Goal: Transaction & Acquisition: Download file/media

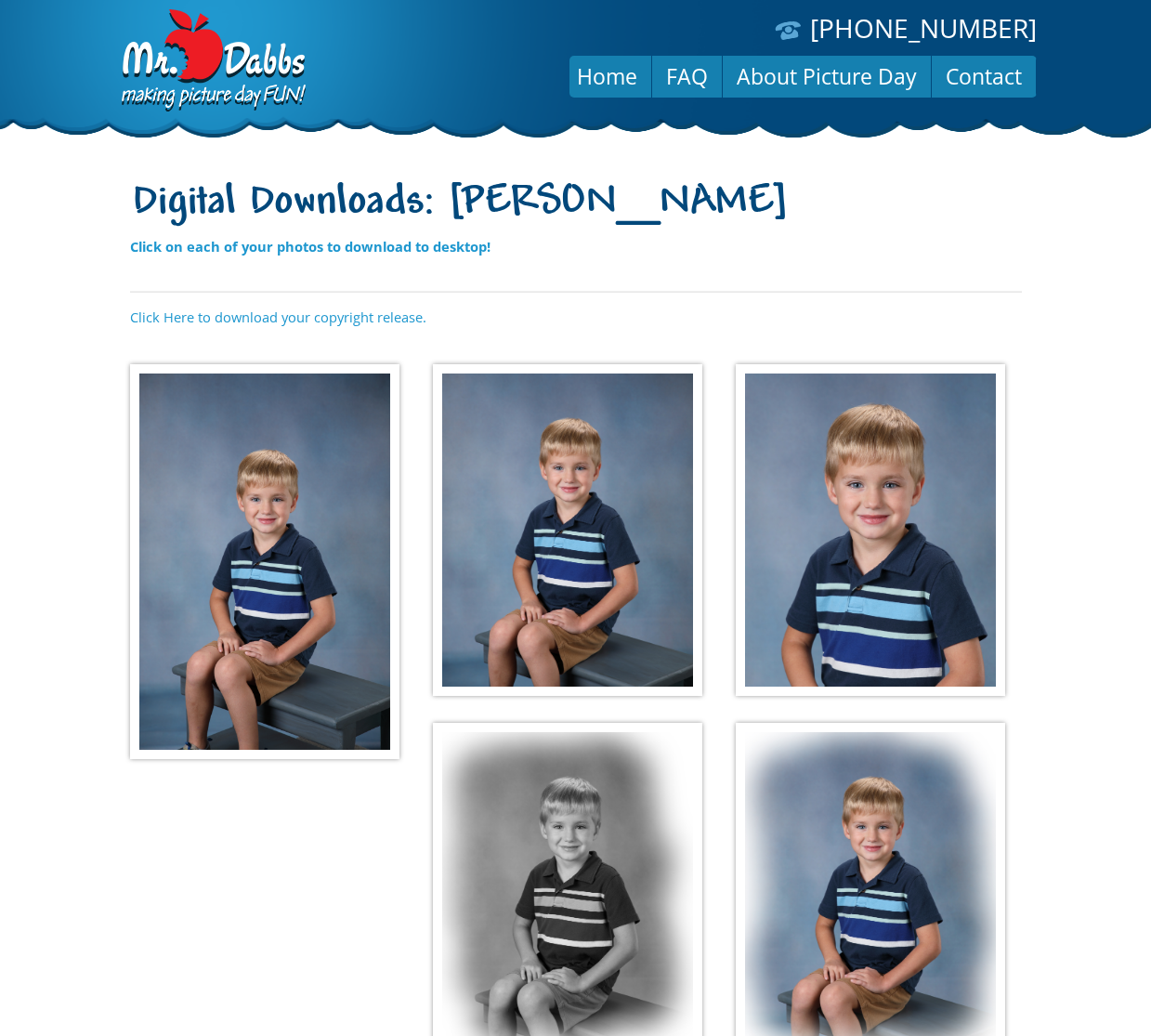
click at [334, 486] on img at bounding box center [265, 561] width 270 height 395
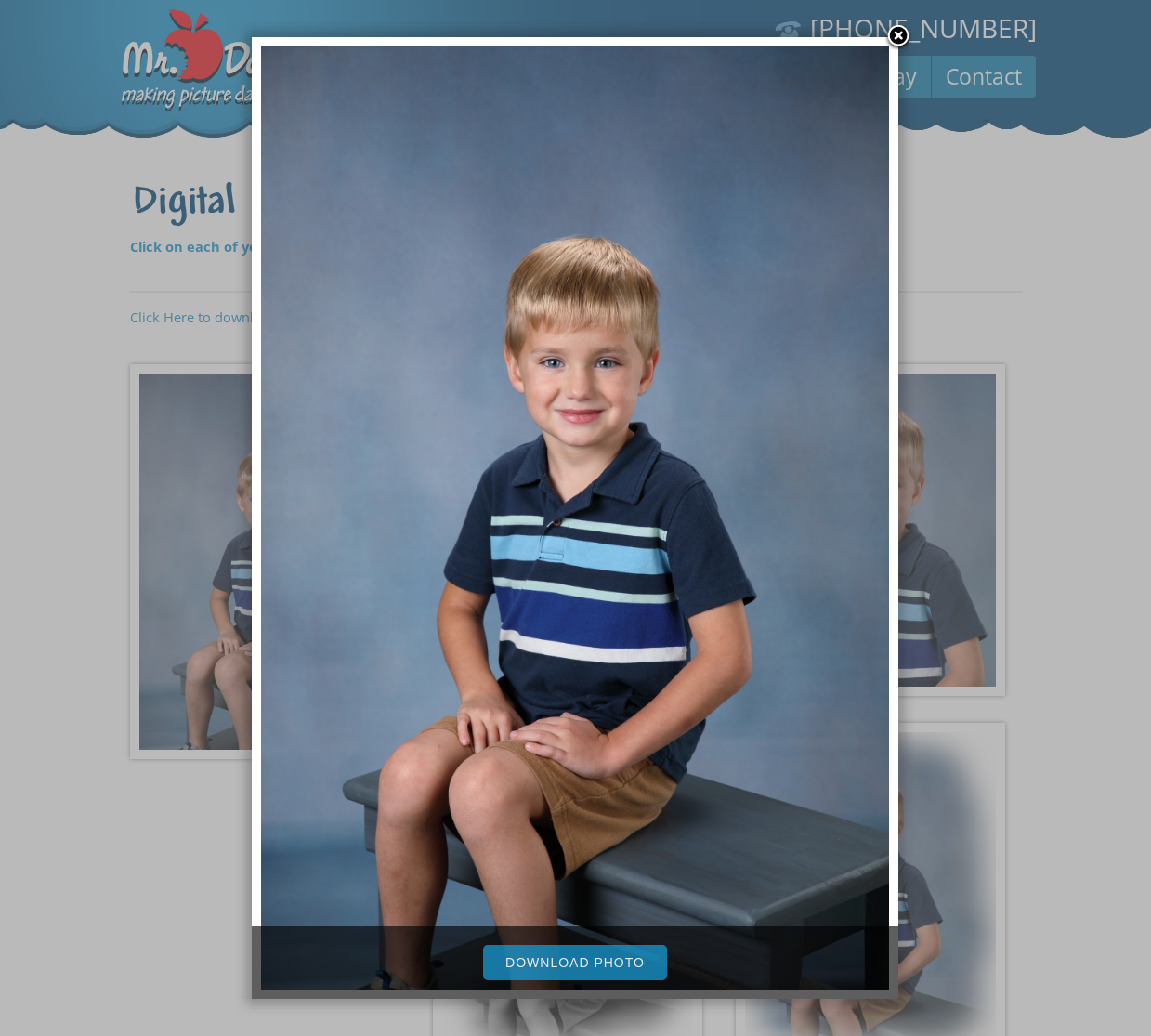
click at [559, 955] on link "Download Photo" at bounding box center [574, 962] width 184 height 35
click at [896, 41] on link at bounding box center [898, 38] width 28 height 28
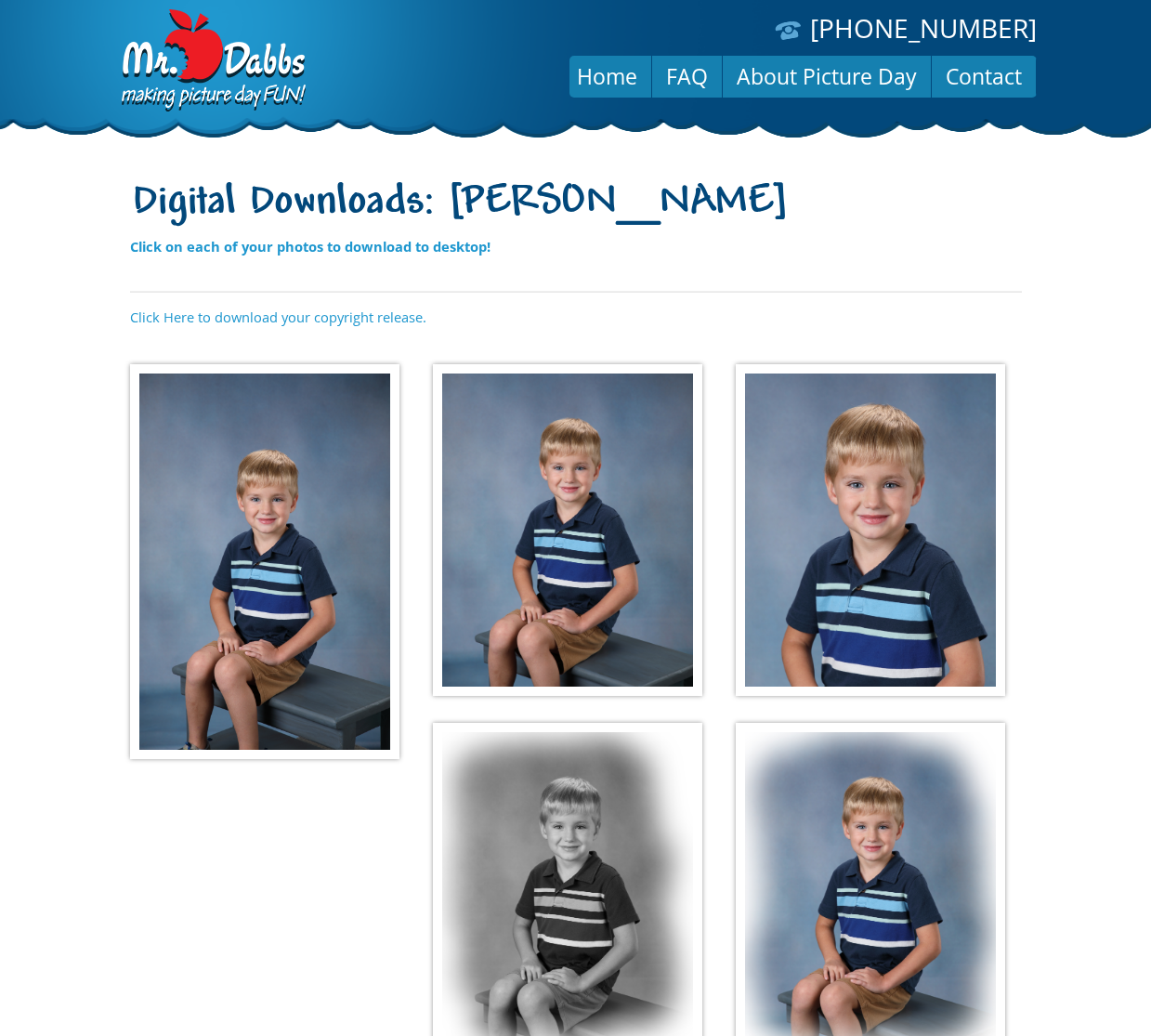
click at [642, 457] on img at bounding box center [567, 530] width 270 height 333
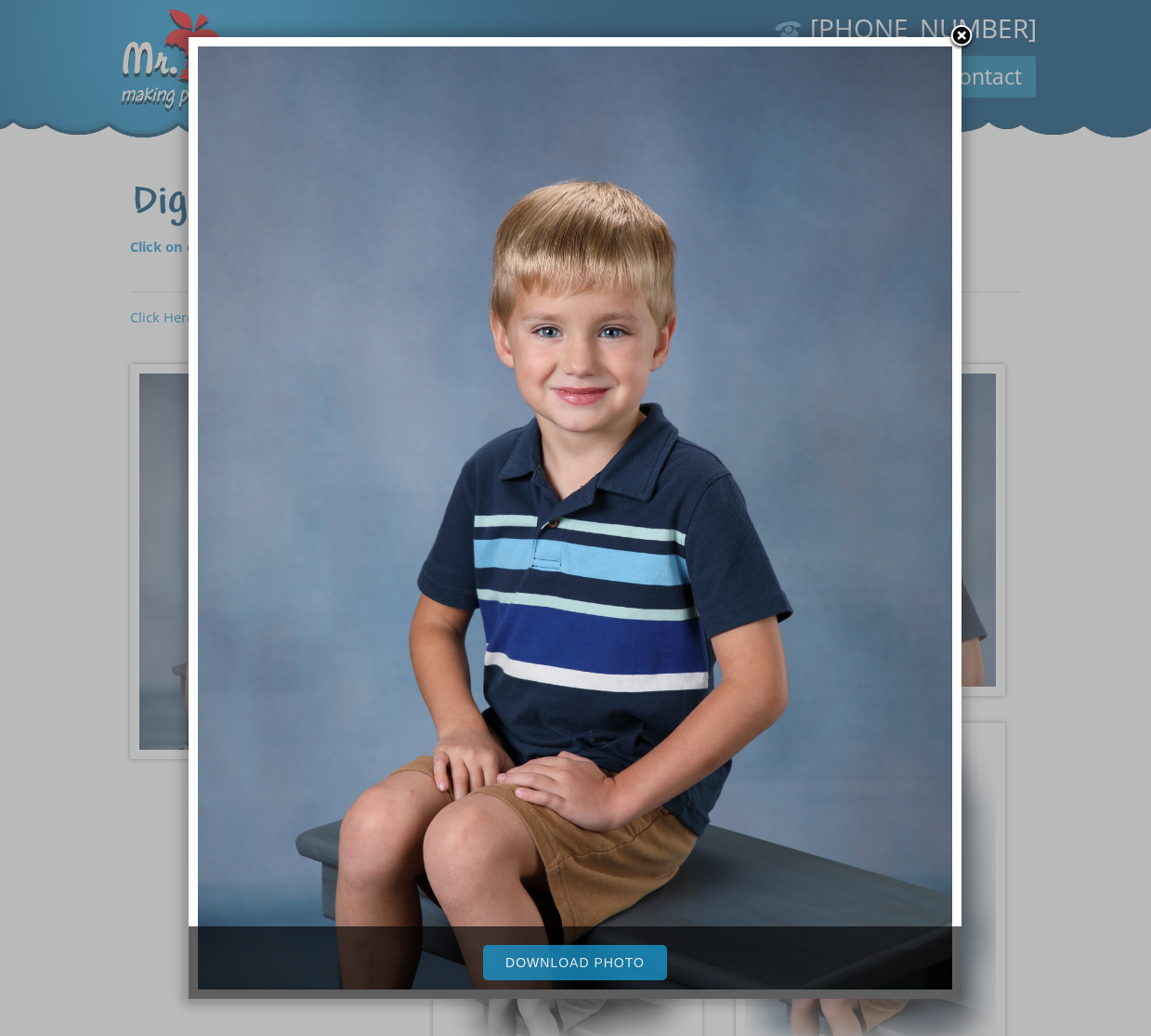
click at [585, 959] on link "Download Photo" at bounding box center [574, 962] width 184 height 35
click at [962, 35] on link at bounding box center [962, 38] width 28 height 28
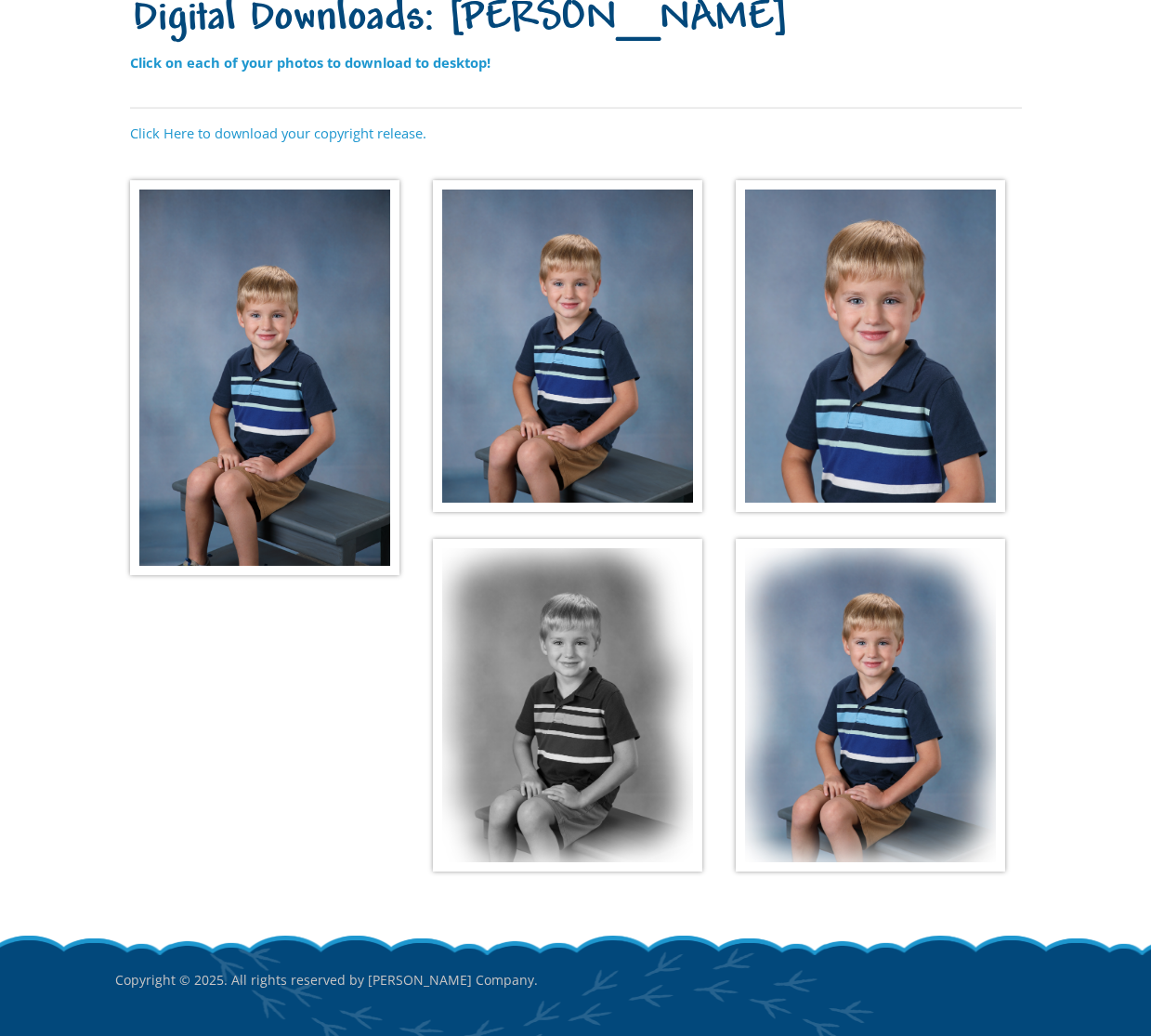
scroll to position [203, 0]
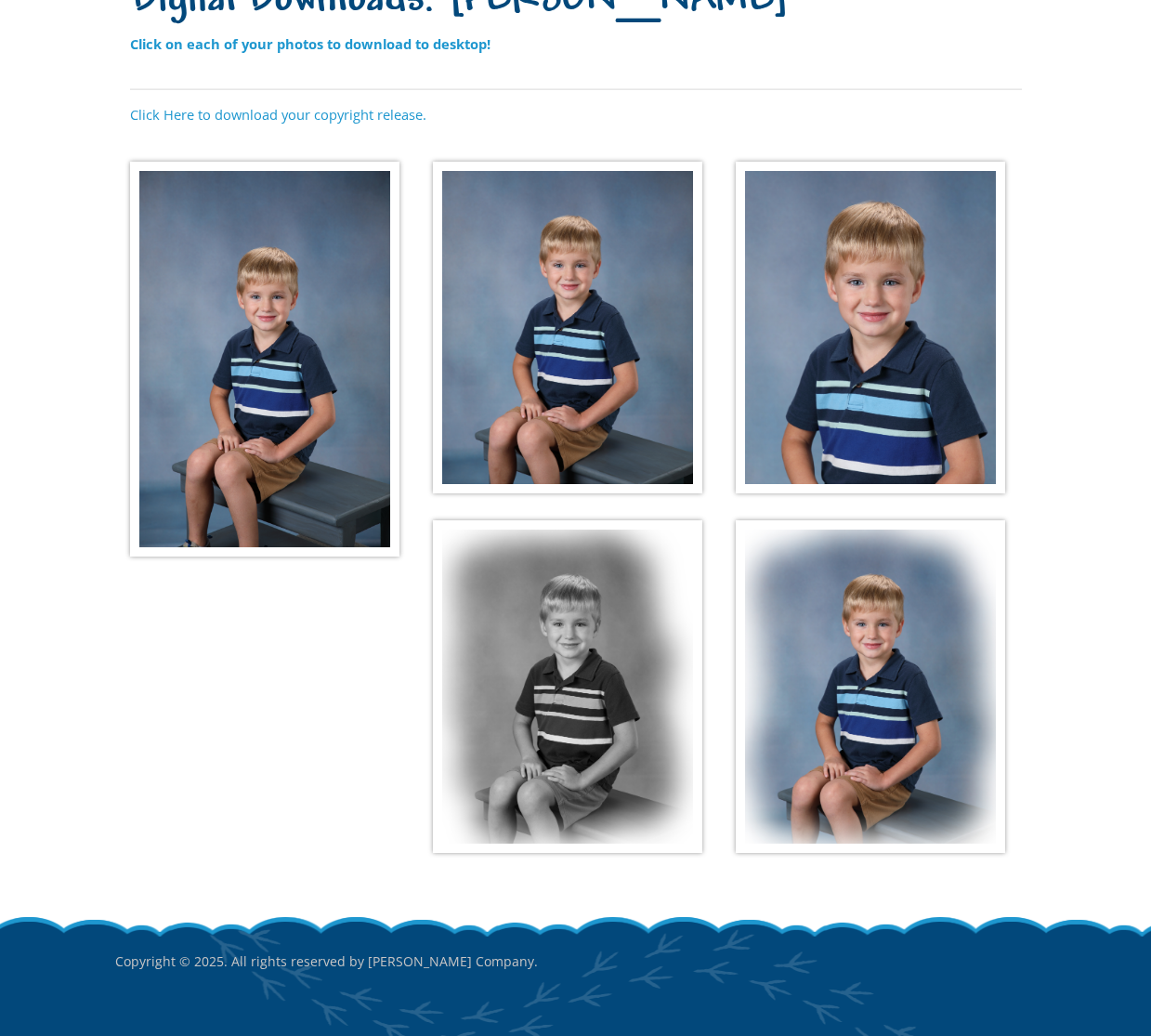
click at [903, 370] on img at bounding box center [870, 327] width 270 height 333
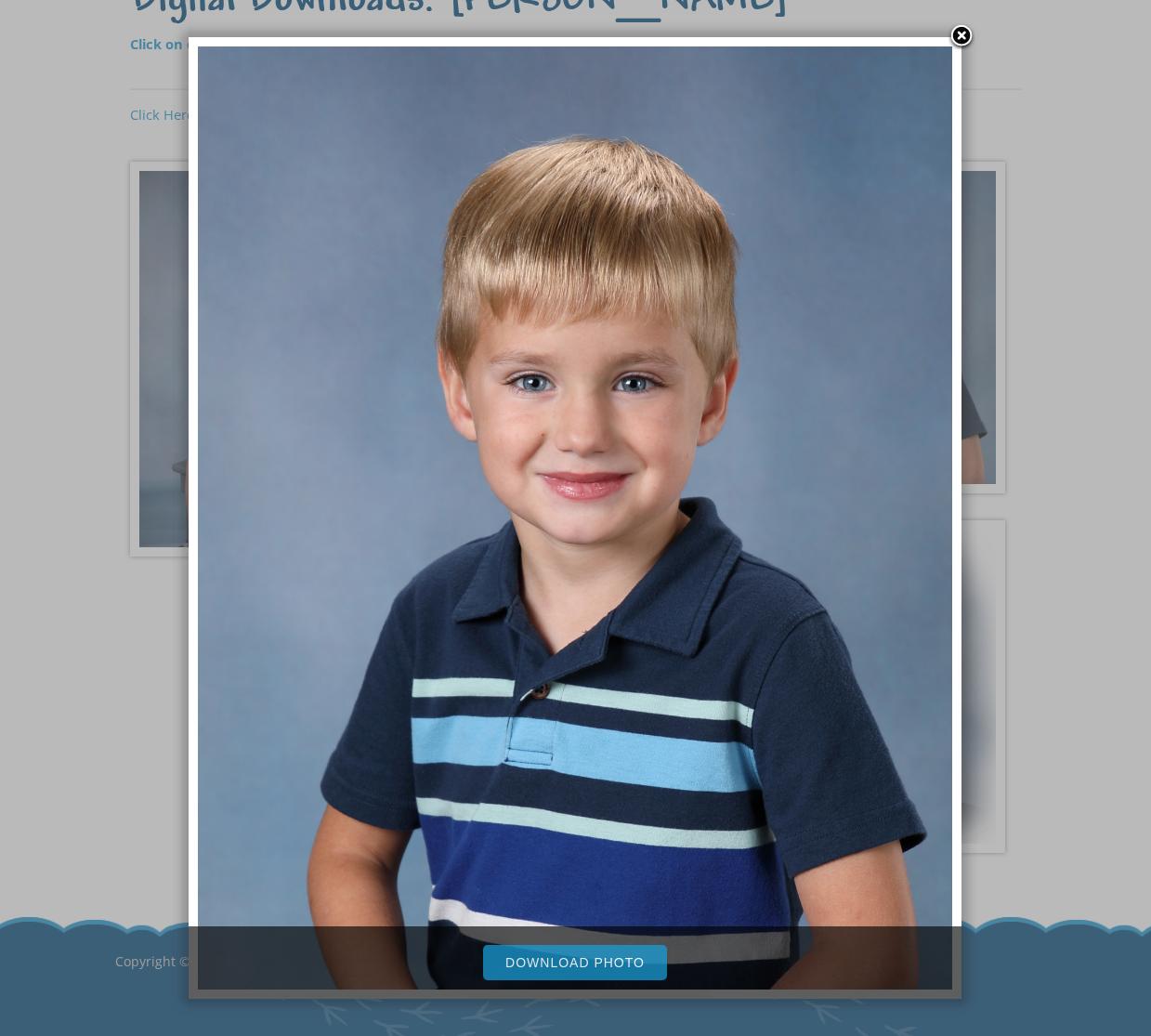
click at [612, 969] on link "Download Photo" at bounding box center [574, 962] width 184 height 35
click at [963, 32] on link at bounding box center [962, 38] width 28 height 28
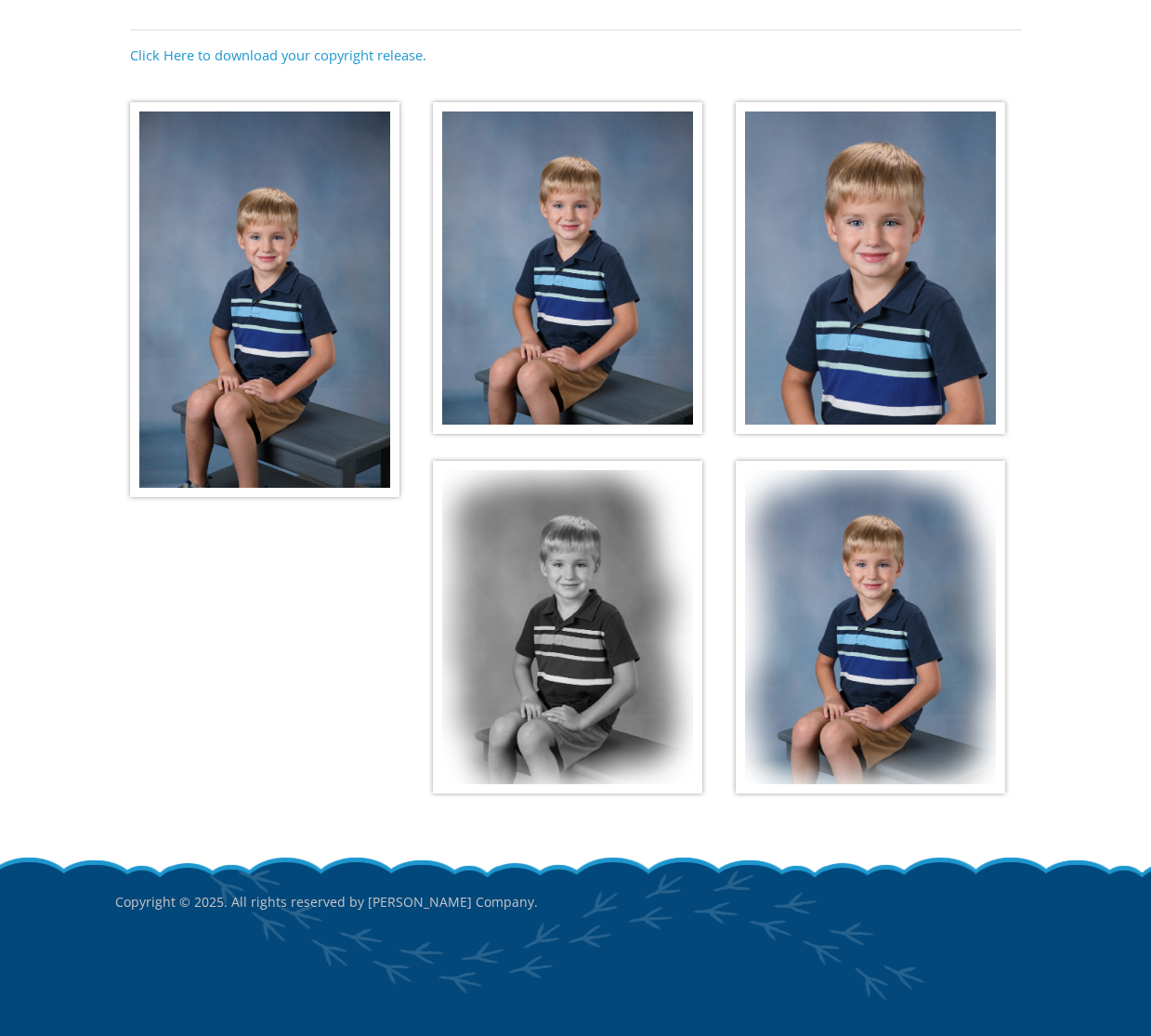
click at [669, 568] on img at bounding box center [567, 627] width 270 height 333
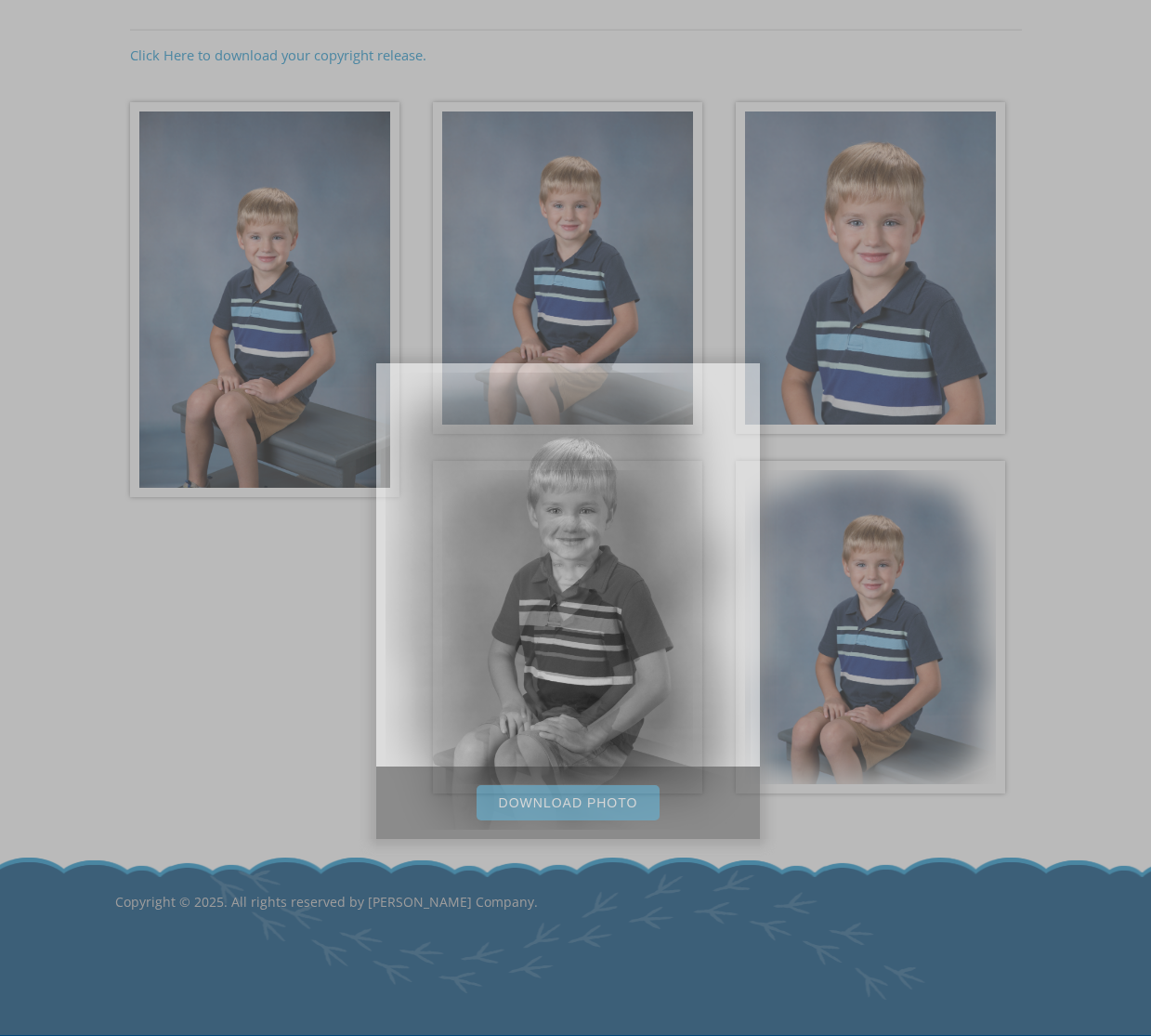
scroll to position [261, 0]
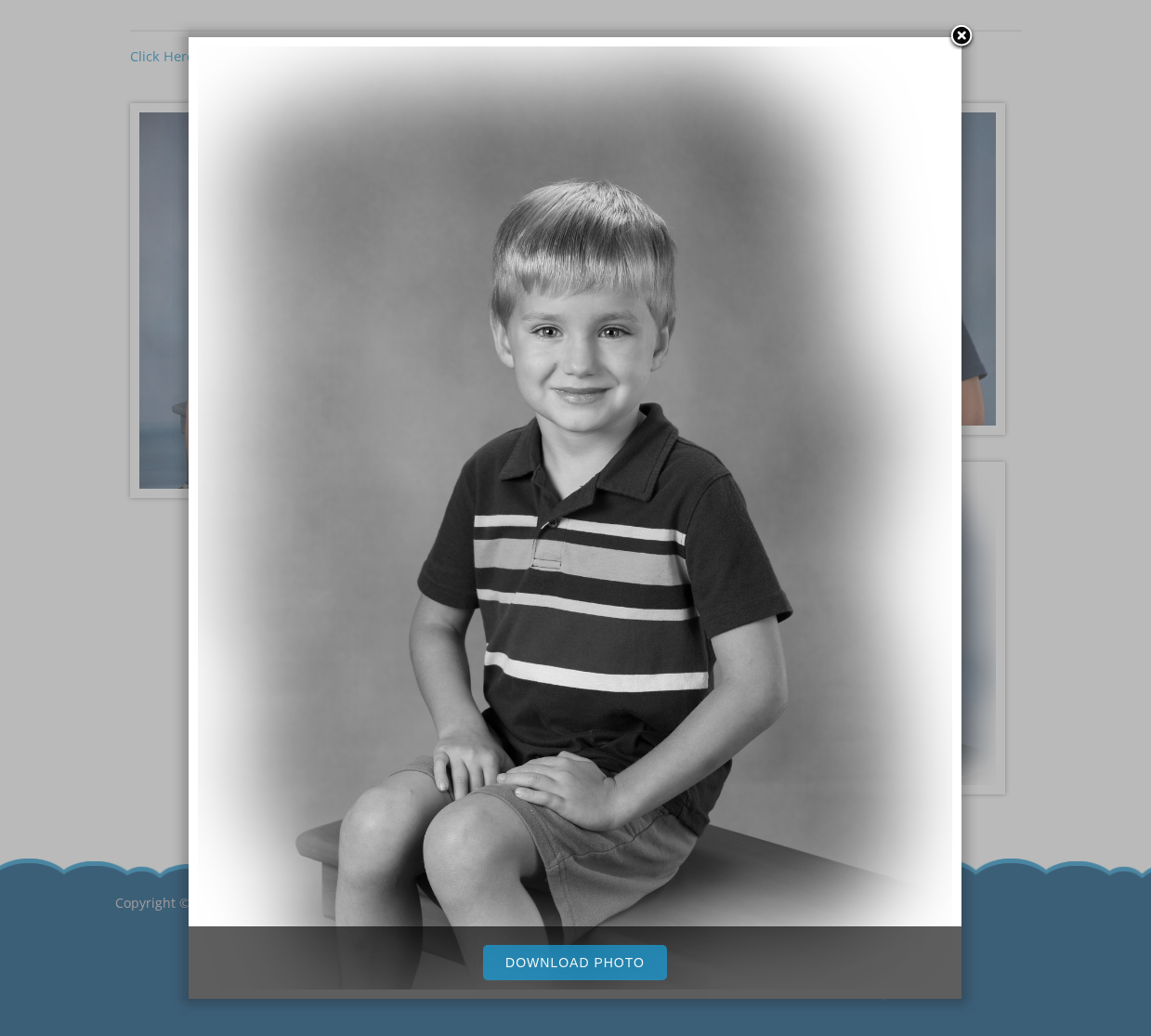
click at [610, 974] on link "Download Photo" at bounding box center [574, 962] width 184 height 35
click at [969, 33] on link at bounding box center [962, 38] width 28 height 28
click at [969, 33] on body "[PHONE_NUMBER] Menu Home FAQ About Picture Day Contact Digital Downloads: [PERS…" at bounding box center [575, 256] width 1151 height 1036
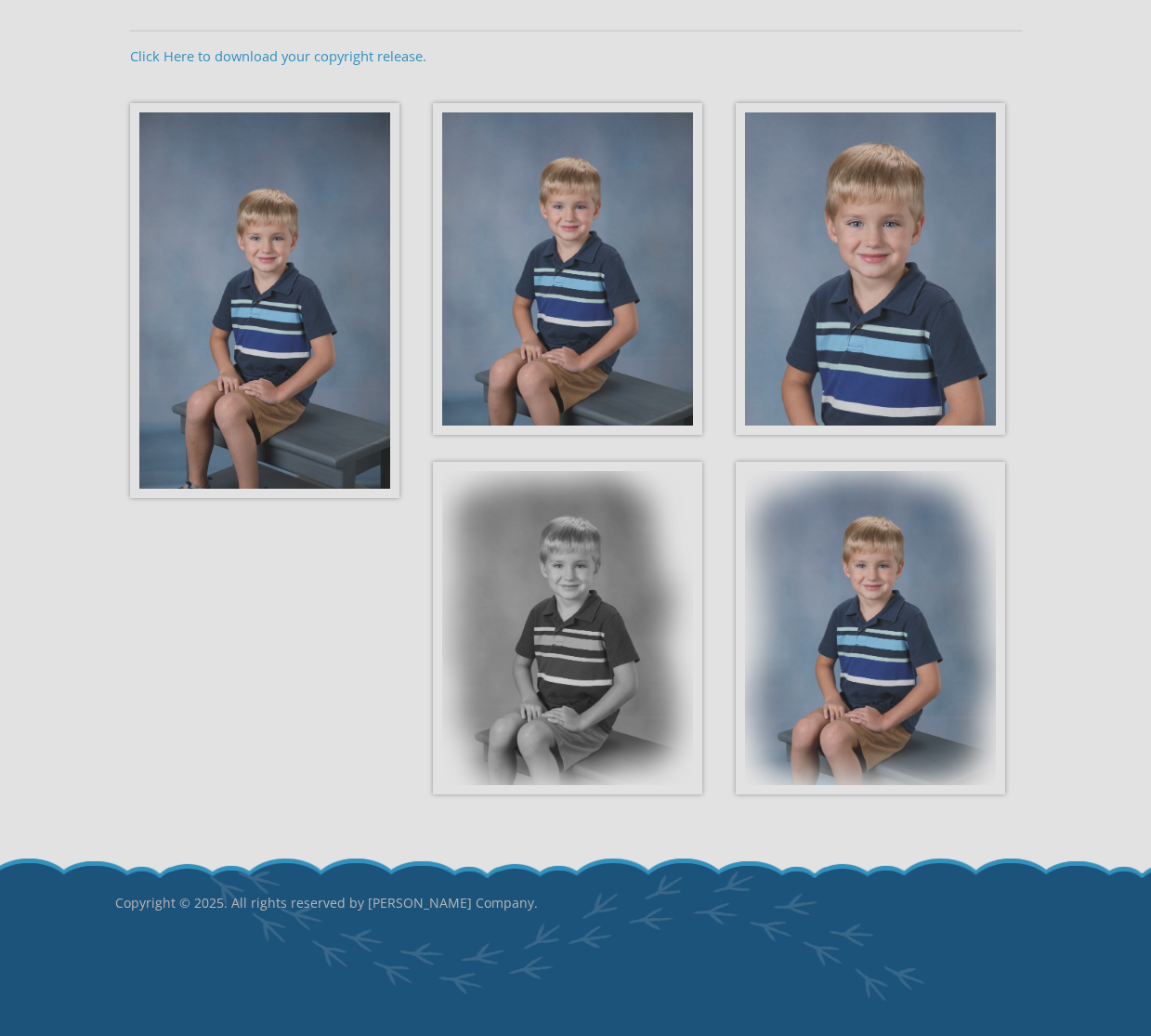
click at [940, 496] on img at bounding box center [870, 628] width 270 height 333
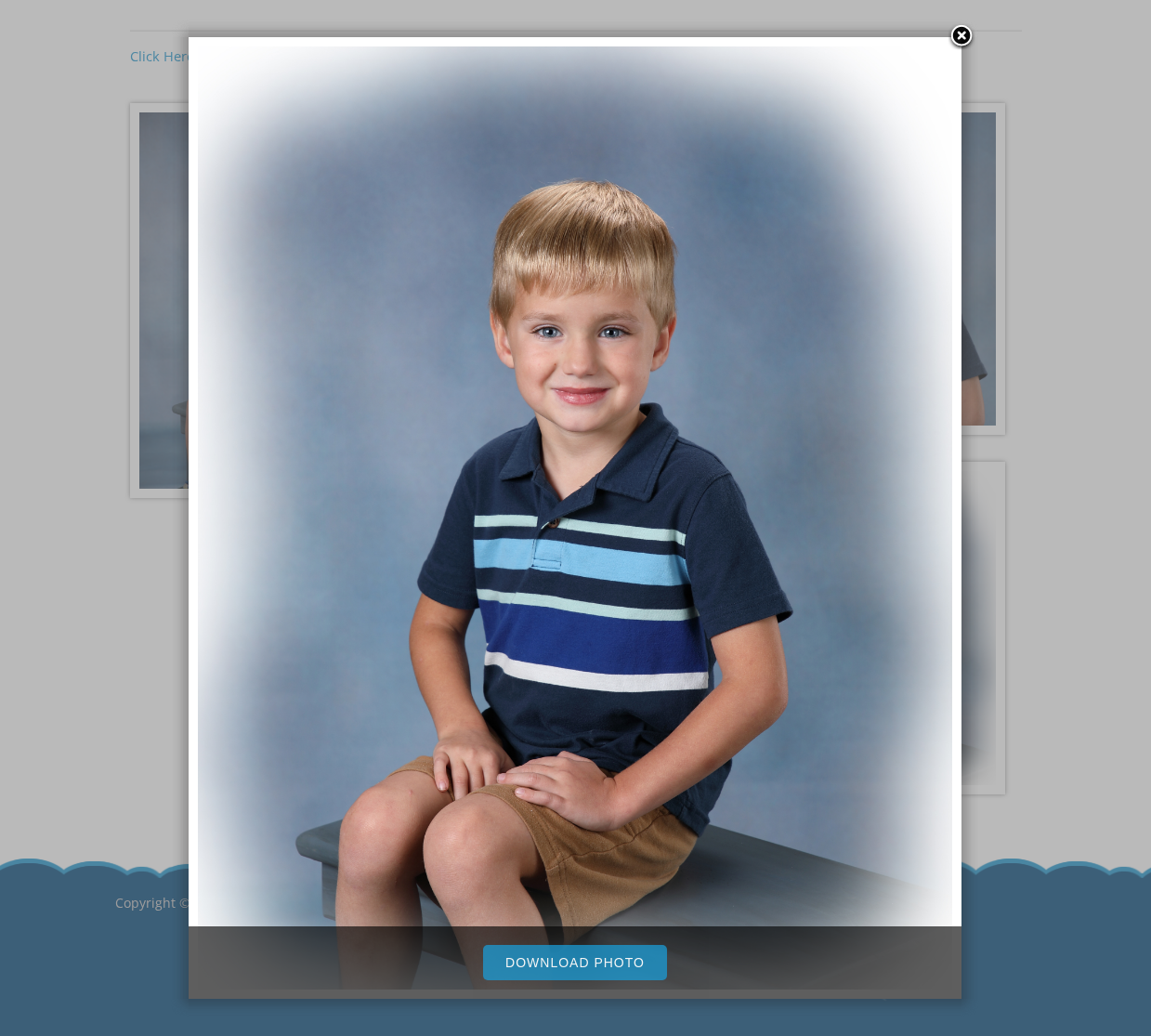
click at [615, 955] on link "Download Photo" at bounding box center [574, 962] width 184 height 35
